Goal: Task Accomplishment & Management: Use online tool/utility

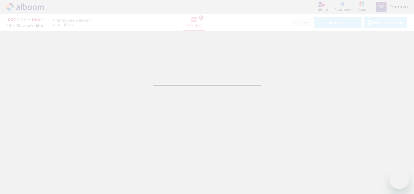
type input "JPG"
type input "Alta, 300 DPI"
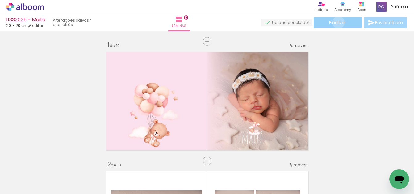
click at [336, 22] on span "Finalizar" at bounding box center [337, 22] width 17 height 4
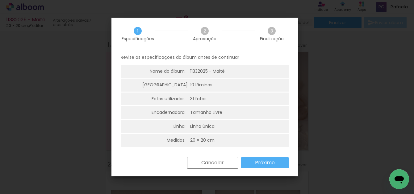
click at [0, 0] on slot "Próximo" at bounding box center [0, 0] width 0 height 0
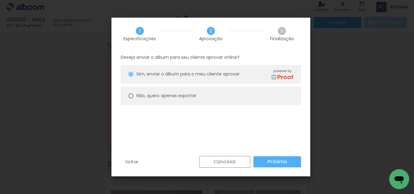
click at [135, 98] on paper-radio-button "Não, quero apenas exportar" at bounding box center [211, 95] width 180 height 19
type paper-radio-button "on"
click at [0, 0] on slot "Próximo" at bounding box center [0, 0] width 0 height 0
type input "Alta, 300 DPI"
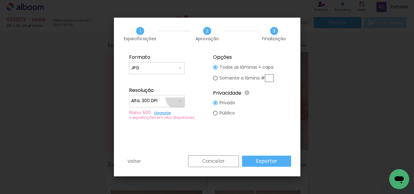
click at [177, 98] on input "Alta, 300 DPI" at bounding box center [154, 101] width 46 height 6
click at [241, 129] on div "Formato JPG PDF Resolução Alta, 300 DPI Baixa Plano: 500 Upgrade ∞ exportações …" at bounding box center [207, 102] width 186 height 105
click at [178, 101] on iron-icon at bounding box center [179, 100] width 5 height 5
click at [236, 127] on div "Formato JPG PDF Resolução Alta, 300 DPI Baixa Plano: 500 Upgrade ∞ exportações …" at bounding box center [207, 102] width 186 height 105
click at [161, 113] on link "Upgrade" at bounding box center [162, 112] width 17 height 5
